Goal: Find contact information: Find contact information

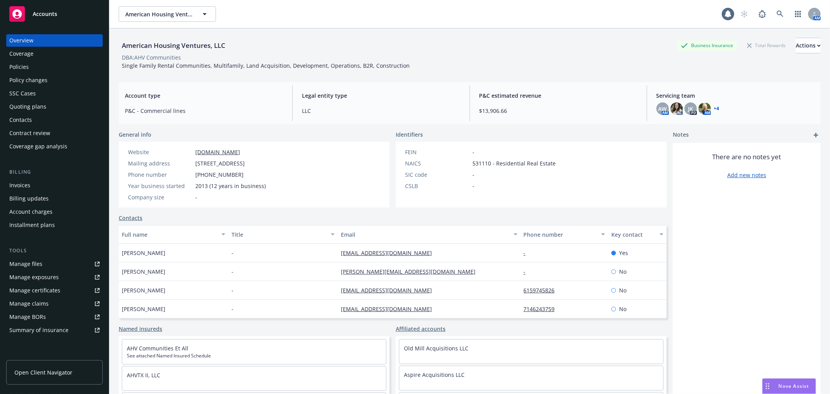
click at [51, 100] on div "Overview Coverage Policies Policy changes SSC Cases Quoting plans Contacts Cont…" at bounding box center [54, 93] width 97 height 118
click at [50, 101] on div "Quoting plans" at bounding box center [54, 106] width 90 height 12
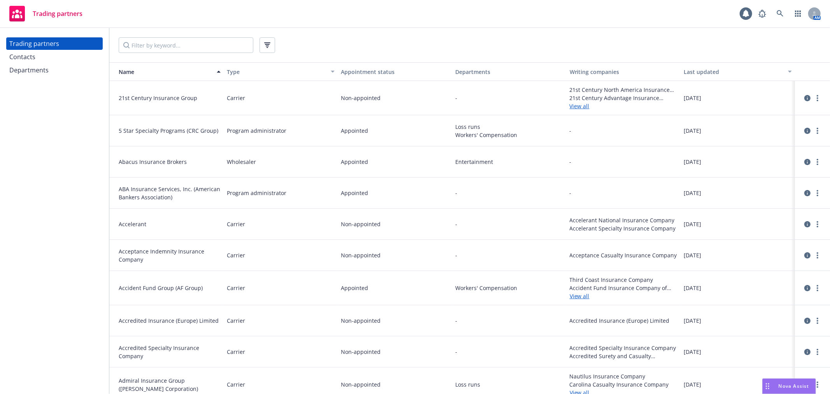
click at [160, 36] on div at bounding box center [469, 45] width 721 height 34
click at [160, 40] on input "Filter by keyword..." at bounding box center [186, 45] width 135 height 16
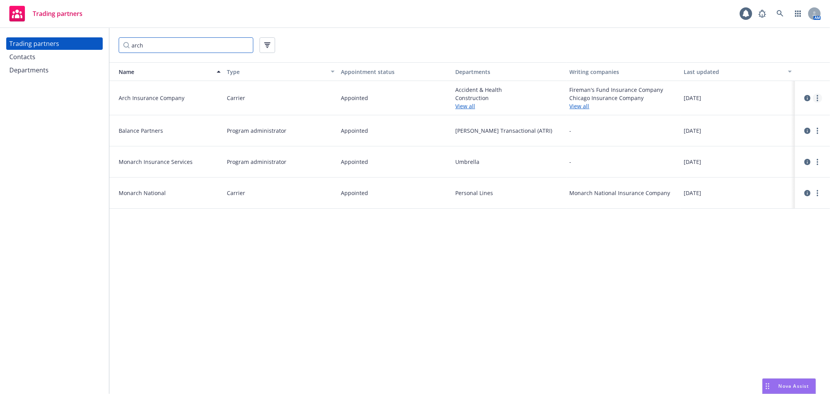
type input "arch"
click at [820, 95] on link "more" at bounding box center [817, 97] width 9 height 9
click at [785, 118] on link "View contacts" at bounding box center [778, 114] width 87 height 16
